Goal: Communication & Community: Ask a question

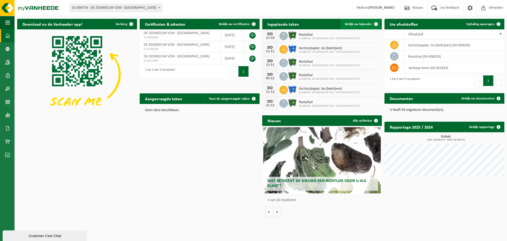
click at [360, 22] on link "Bekijk uw kalender" at bounding box center [361, 24] width 41 height 11
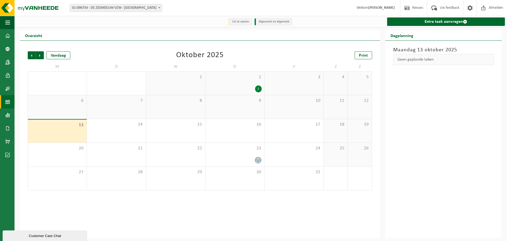
click at [44, 237] on div "Customer Care Chat" at bounding box center [45, 236] width 77 height 4
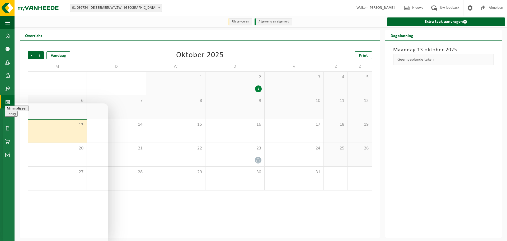
type textarea "Goeiemorgen,,"
type textarea "[DATE] is onze papiercontainer niet geledigd..."
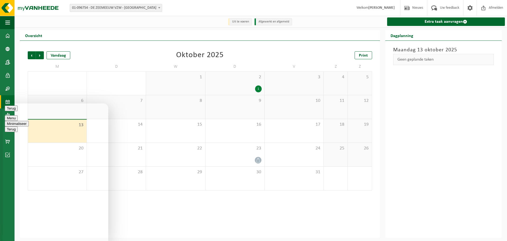
type textarea "We kennen de reden niet, stond tijdig buiten..."
type textarea "Wanneer kunnen jullie de container komen ledigen?"
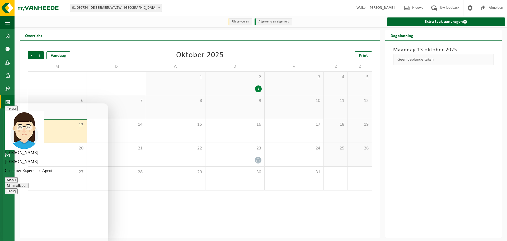
scroll to position [67, 0]
type textarea "Onze poetsvrouw zet hem telkens om 6 uur buiten.."
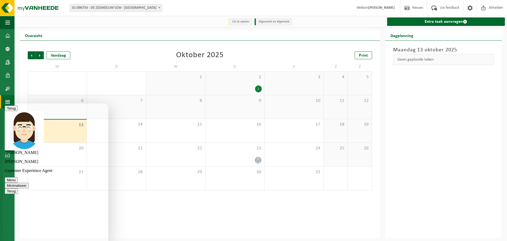
type textarea "Ze zag de vuilniswagen rond de parkeerplaats draaien maar hij stopte niet verte…"
drag, startPoint x: 52, startPoint y: 233, endPoint x: 46, endPoint y: 236, distance: 6.3
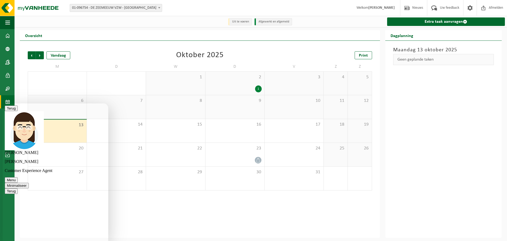
type textarea "Ik zie hem nu nog buiten naast het hekken staan..."
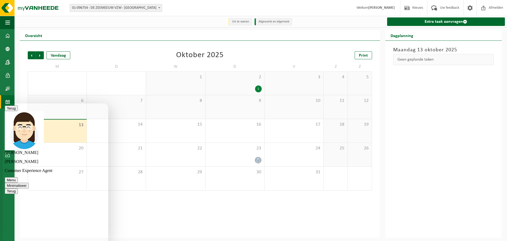
type textarea "Maar alvast bedankt, we laten hem daar voorlopig staan"
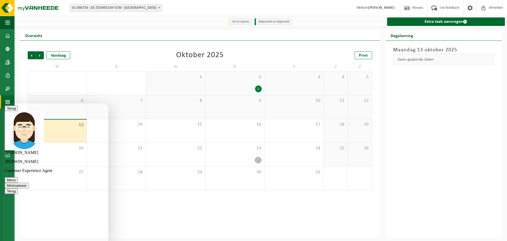
type textarea "Mogen wij hem dan donderdag verwachten?"
type textarea "Super, bedankt, ik geef het hier door..."
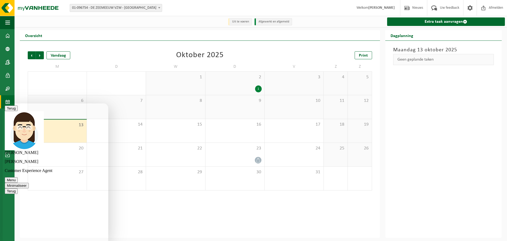
type textarea "Nog een fijne werkweek"
click at [29, 183] on button "Minimaliseer" at bounding box center [17, 186] width 24 height 6
